Goal: Task Accomplishment & Management: Use online tool/utility

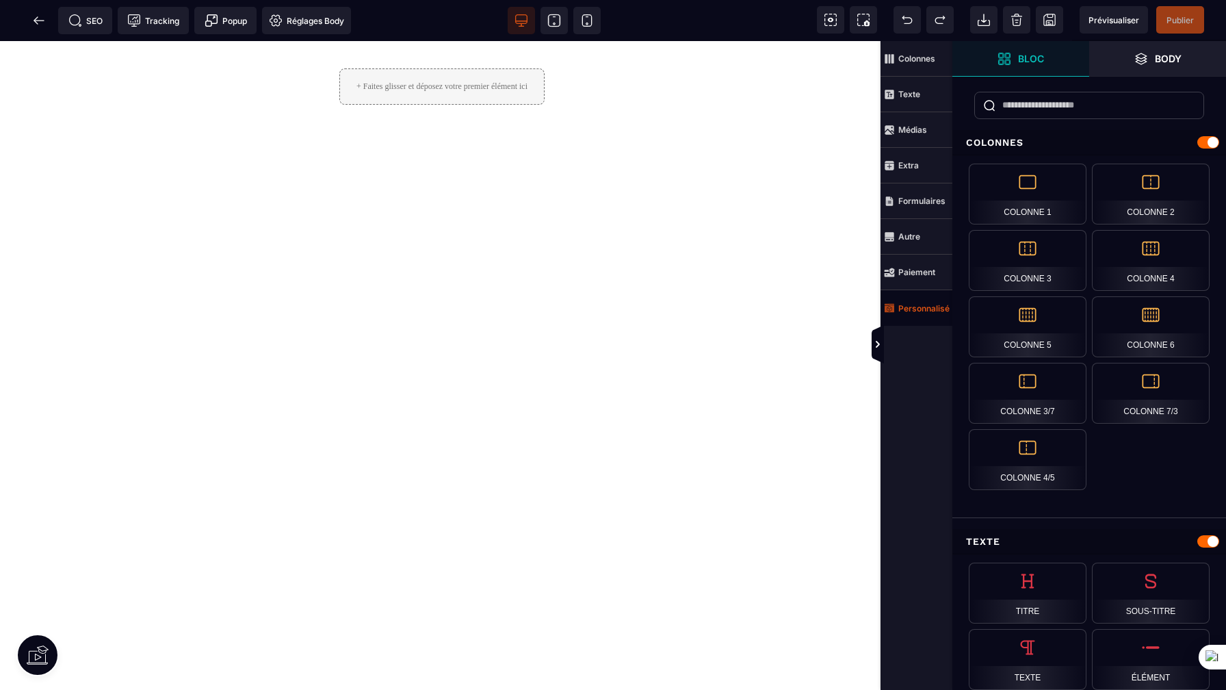
click at [925, 305] on strong "Personnalisé" at bounding box center [923, 308] width 51 height 10
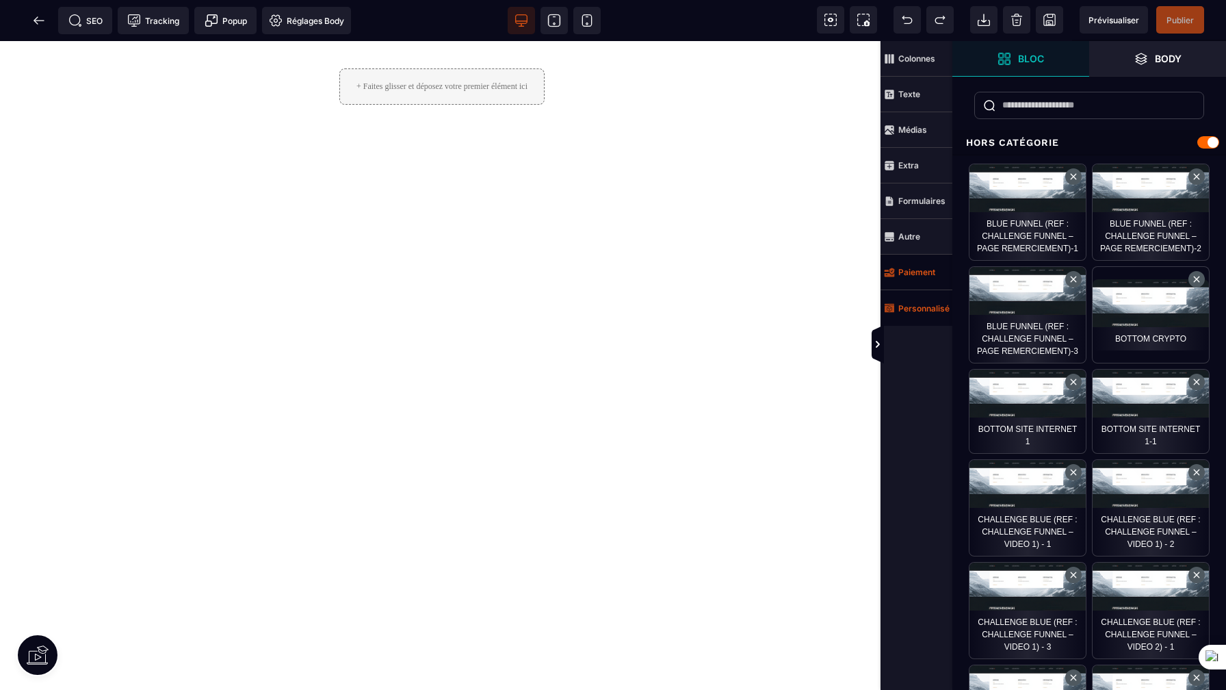
click at [929, 272] on strong "Paiement" at bounding box center [916, 272] width 37 height 10
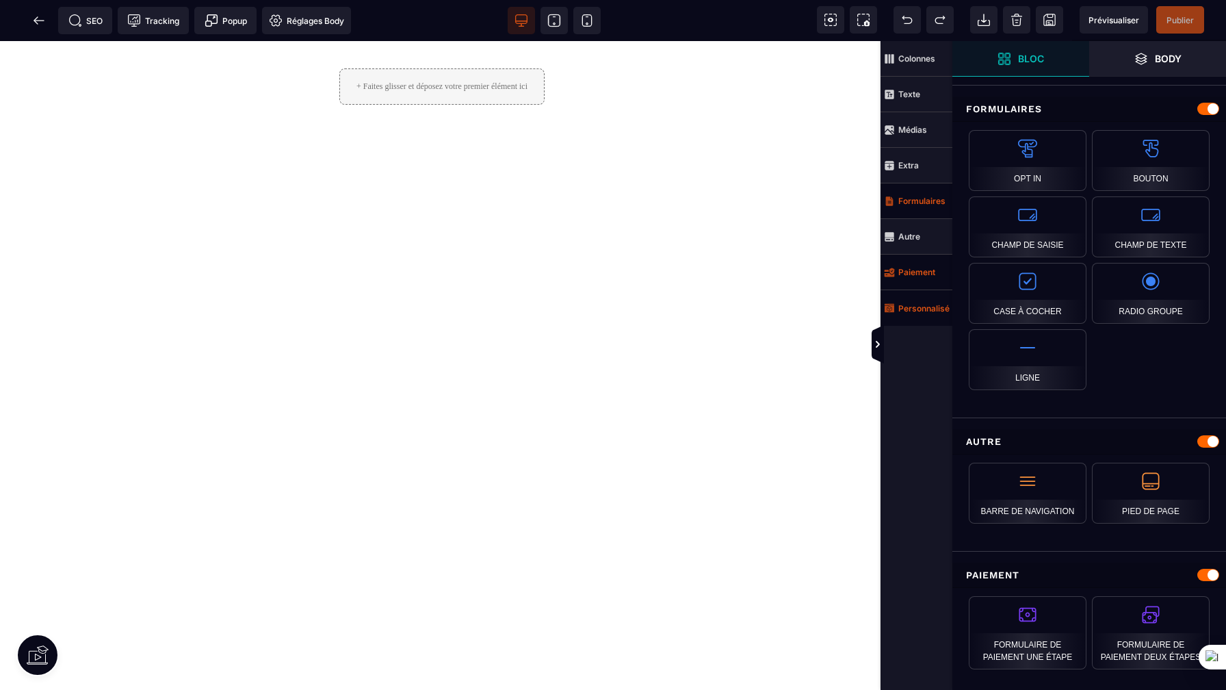
click at [931, 211] on span "Formulaires" at bounding box center [917, 201] width 72 height 36
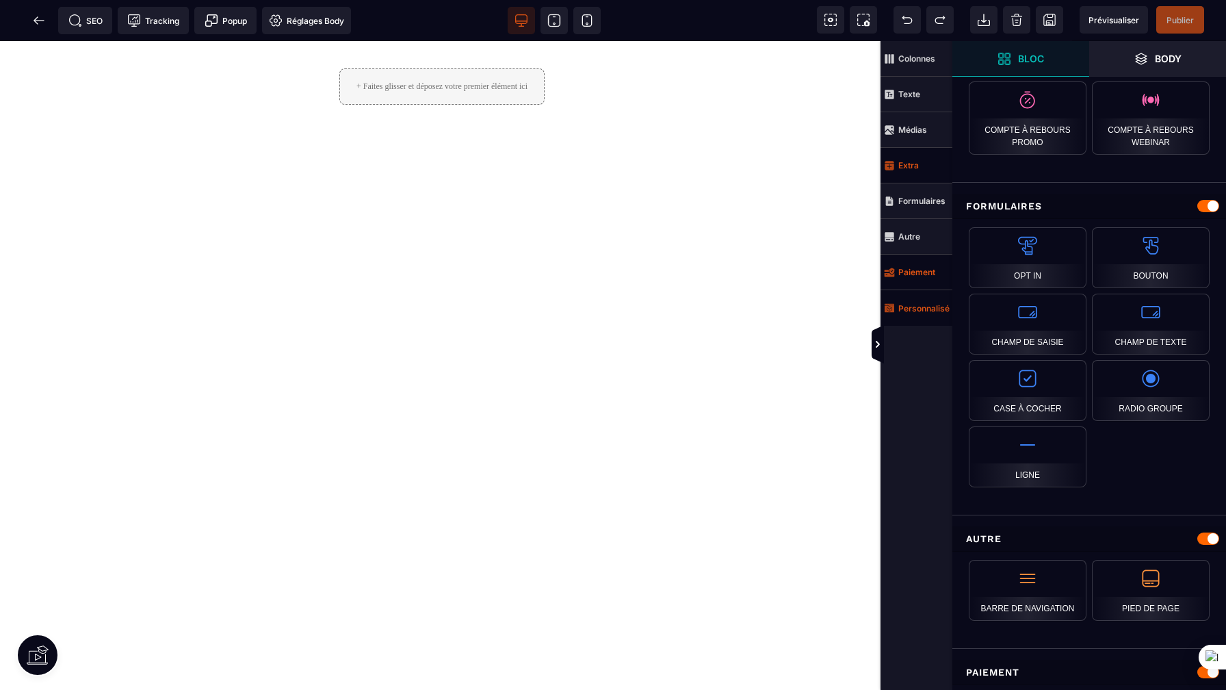
click at [927, 166] on span "Extra" at bounding box center [917, 166] width 72 height 36
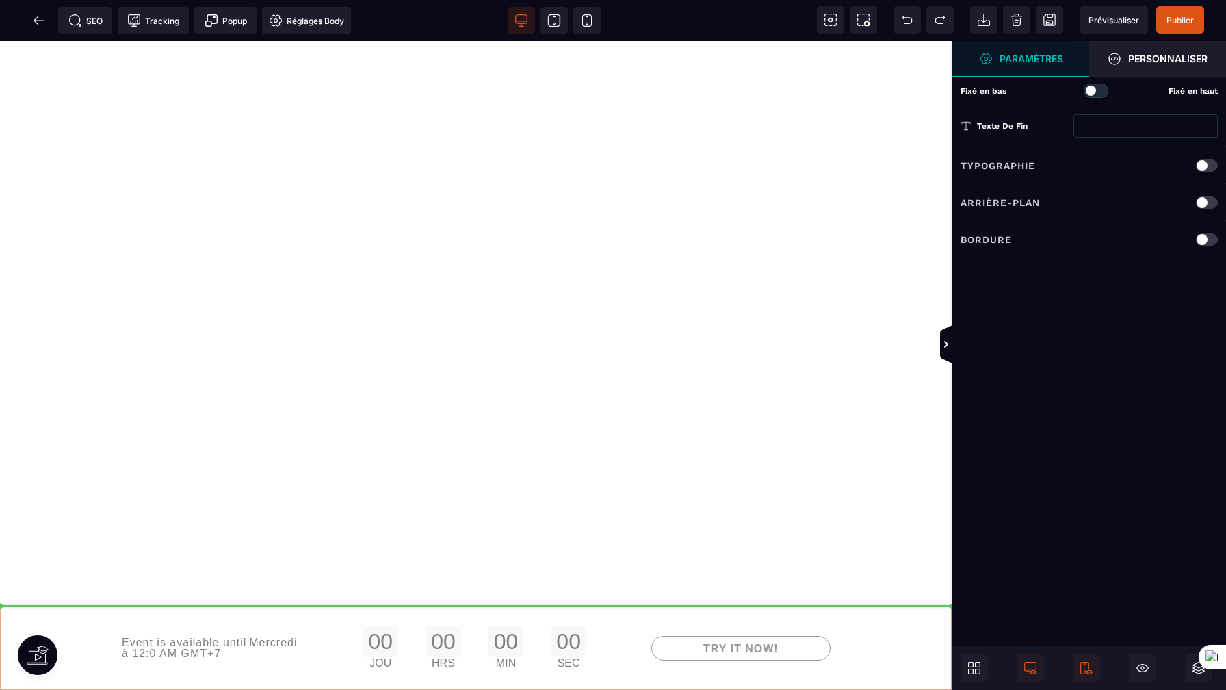
drag, startPoint x: 588, startPoint y: 646, endPoint x: 596, endPoint y: 603, distance: 43.9
click at [596, 603] on div "Event is available until Mercredi à 12:0 AM GMT+7 00 JOU 00 HRS 00 MIN 00 SEC T…" at bounding box center [476, 365] width 953 height 649
drag, startPoint x: 571, startPoint y: 647, endPoint x: 583, endPoint y: 580, distance: 68.2
click at [583, 580] on div "Event is available until Mercredi à 12:0 AM GMT+7 00 JOU 00 HRS 00 MIN 00 SEC T…" at bounding box center [476, 365] width 953 height 649
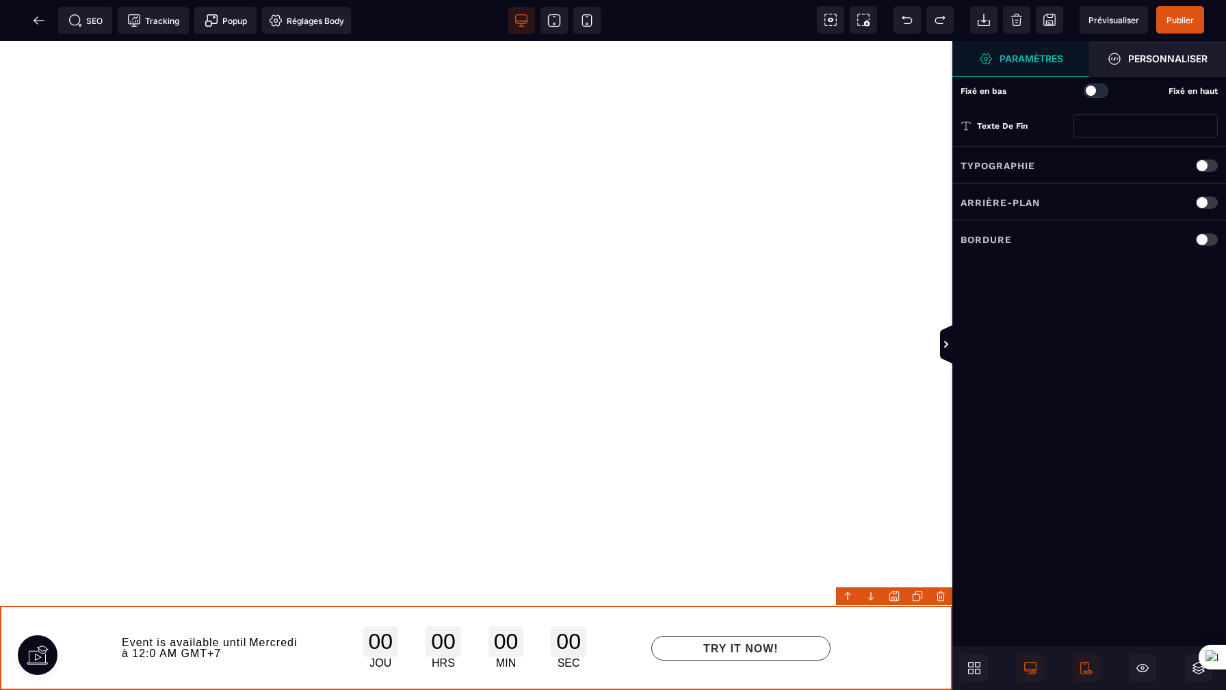
click at [946, 593] on body "B I U S A *******" at bounding box center [613, 345] width 1226 height 690
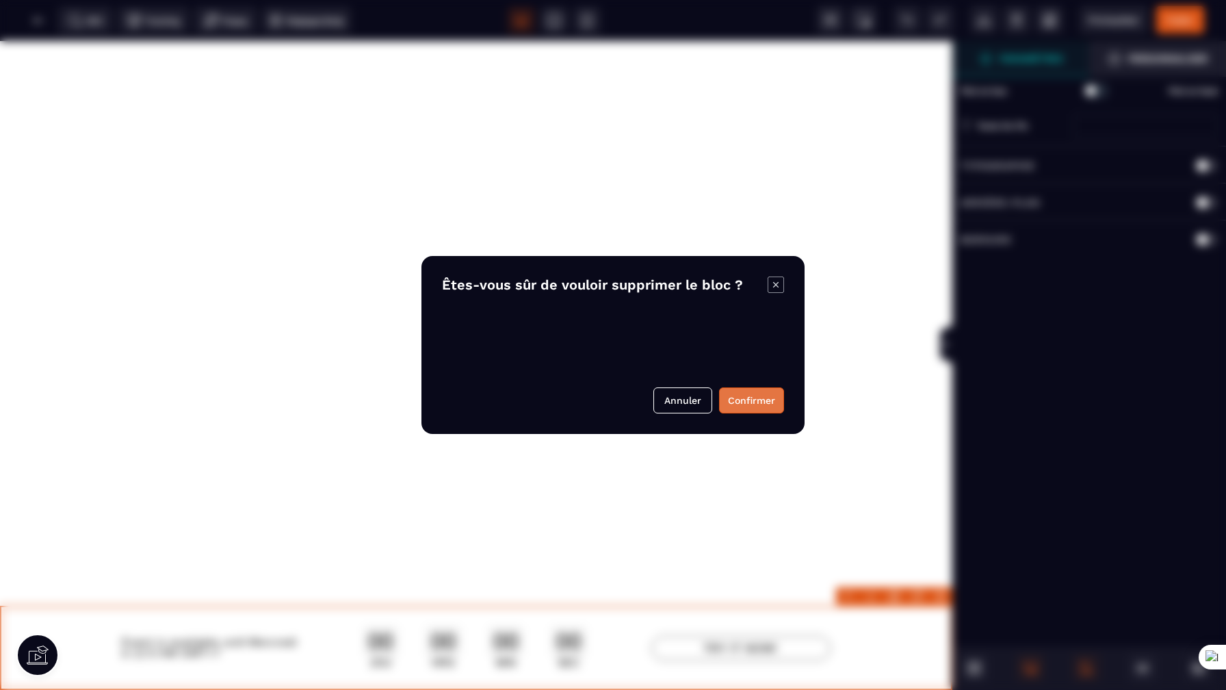
click at [755, 398] on button "Confirmer" at bounding box center [751, 400] width 65 height 26
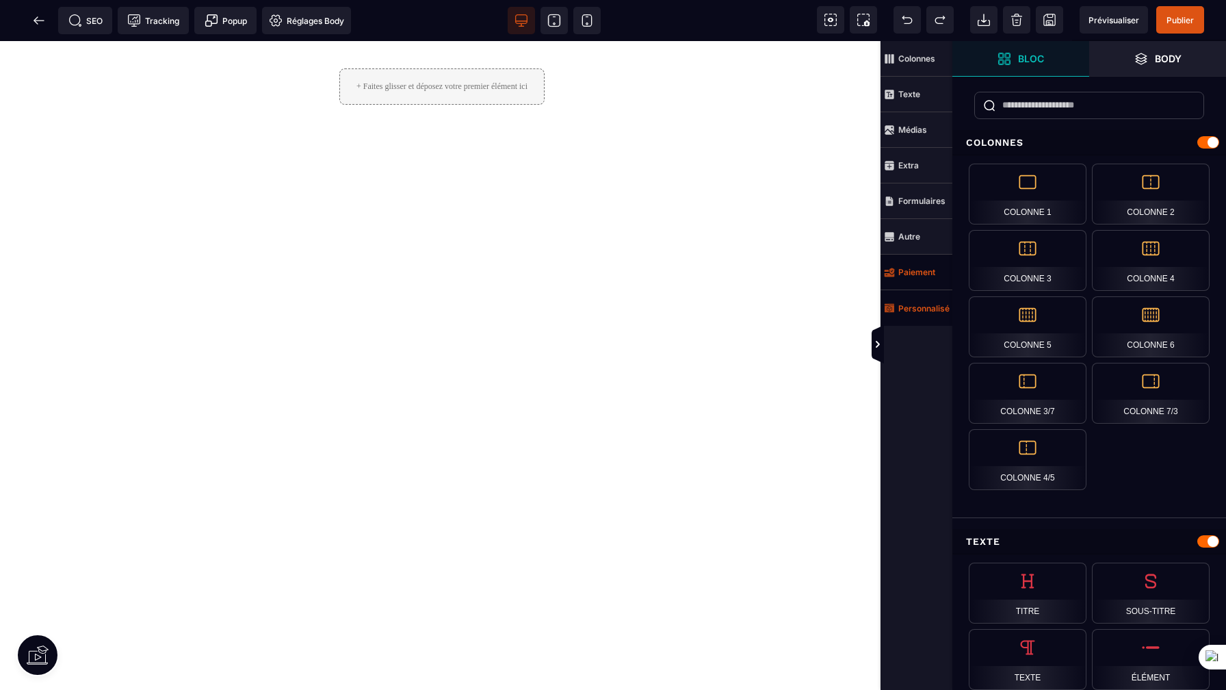
click at [755, 398] on div "Modal window" at bounding box center [613, 277] width 1226 height 690
